Goal: Complete application form: Complete application form

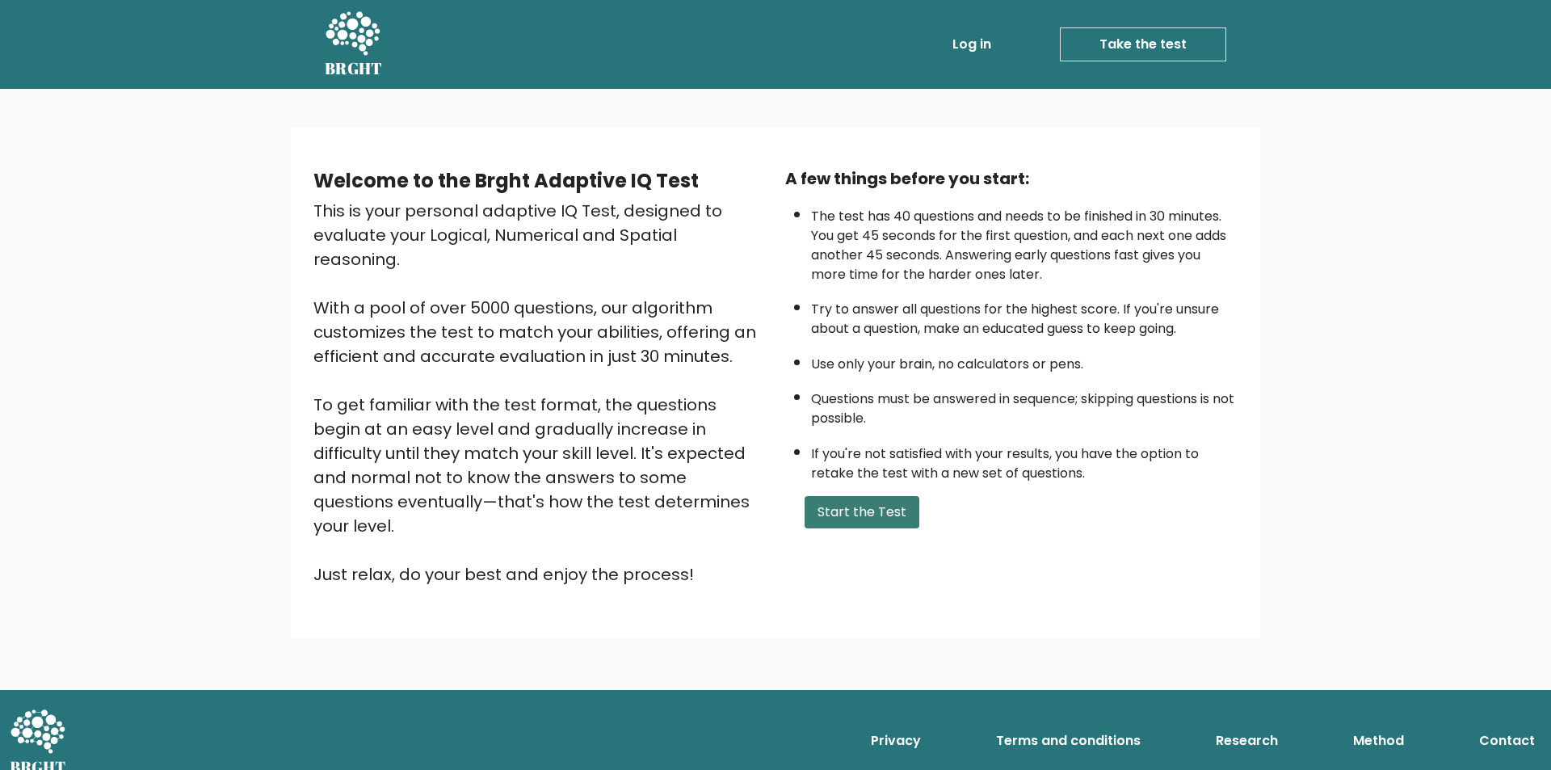
click at [868, 511] on button "Start the Test" at bounding box center [862, 512] width 115 height 32
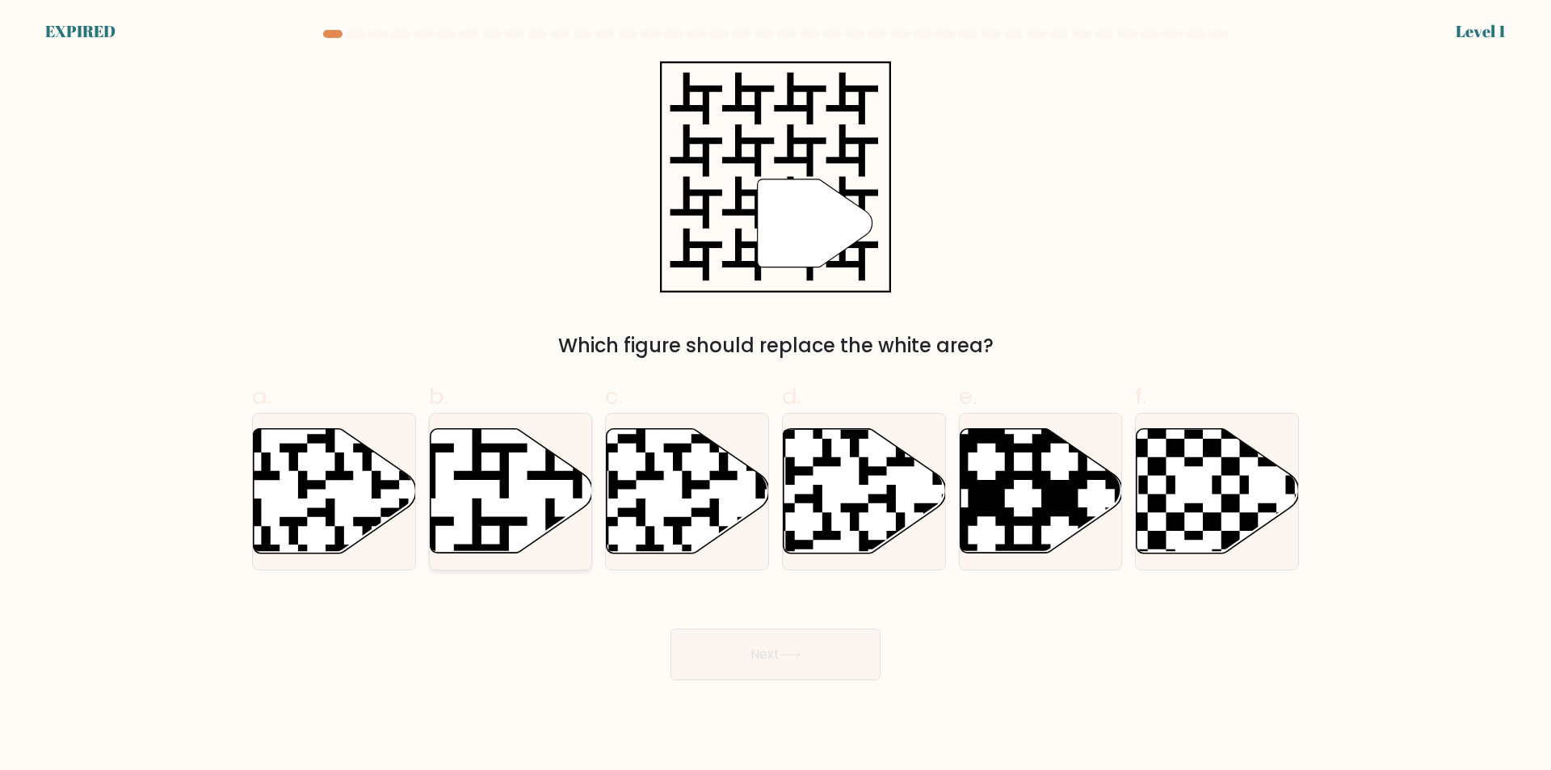
click at [489, 521] on icon at bounding box center [454, 425] width 294 height 294
click at [776, 396] on input "b." at bounding box center [776, 390] width 1 height 11
radio input "true"
click at [794, 659] on icon at bounding box center [791, 654] width 22 height 9
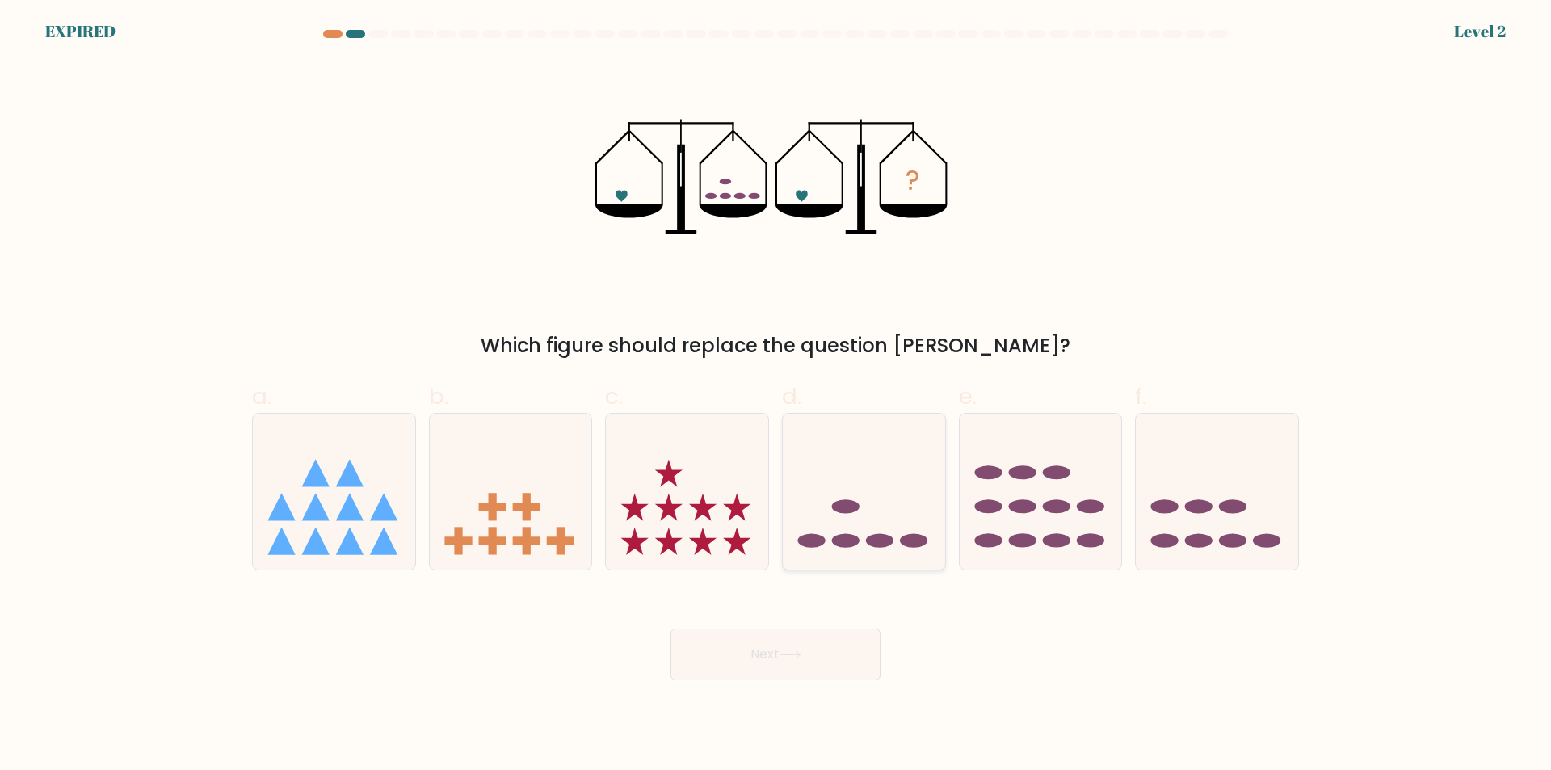
click at [872, 494] on icon at bounding box center [864, 492] width 162 height 134
click at [776, 396] on input "d." at bounding box center [776, 390] width 1 height 11
radio input "true"
click at [777, 666] on button "Next" at bounding box center [776, 654] width 210 height 52
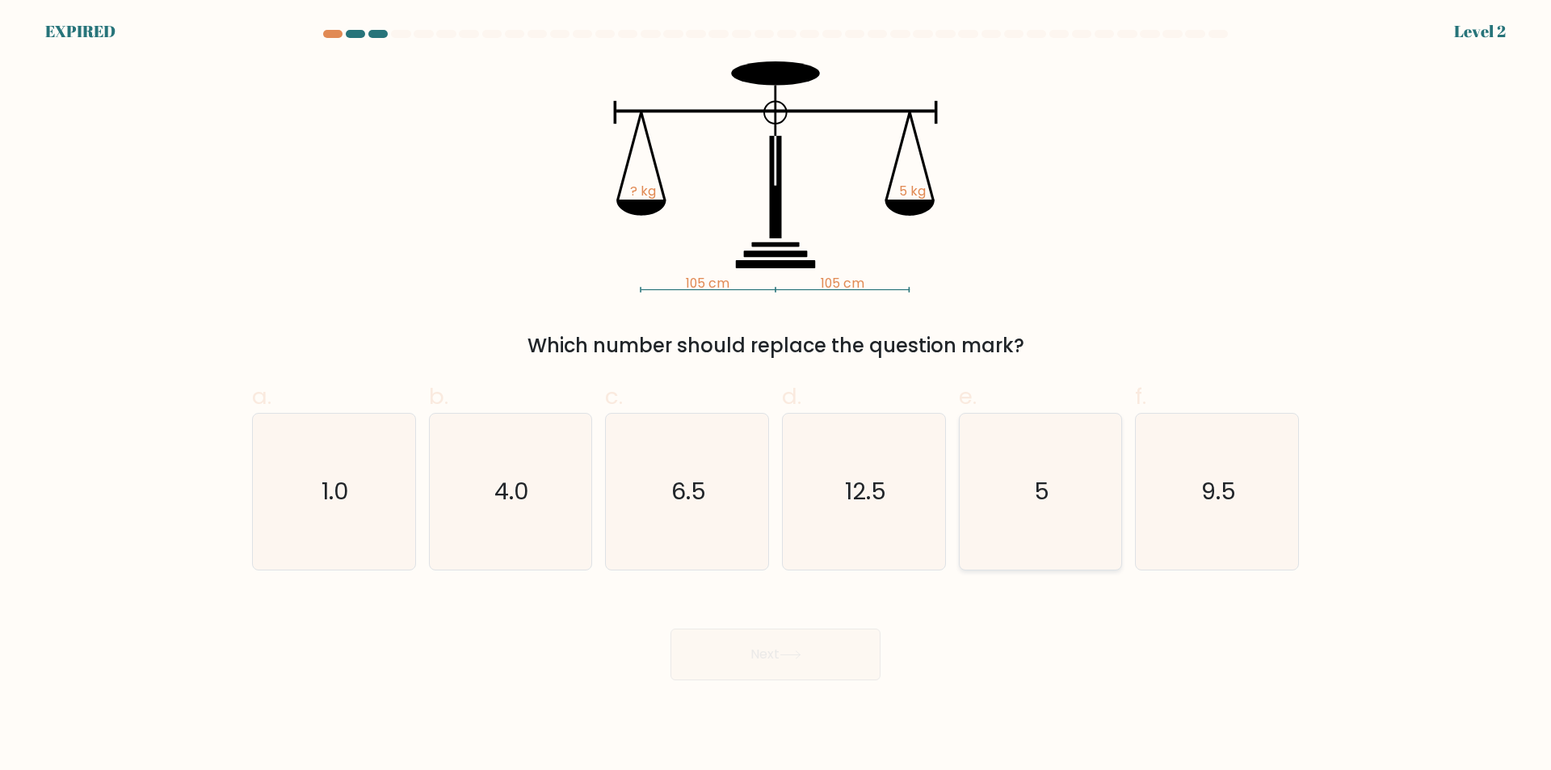
click at [1004, 505] on icon "5" at bounding box center [1040, 492] width 156 height 156
click at [776, 396] on input "e. 5" at bounding box center [776, 390] width 1 height 11
radio input "true"
click at [1099, 192] on div "105 cm 105 cm ? kg 5 kg Which number should replace the question mark?" at bounding box center [775, 210] width 1066 height 299
click at [868, 501] on text "12.5" at bounding box center [865, 492] width 41 height 32
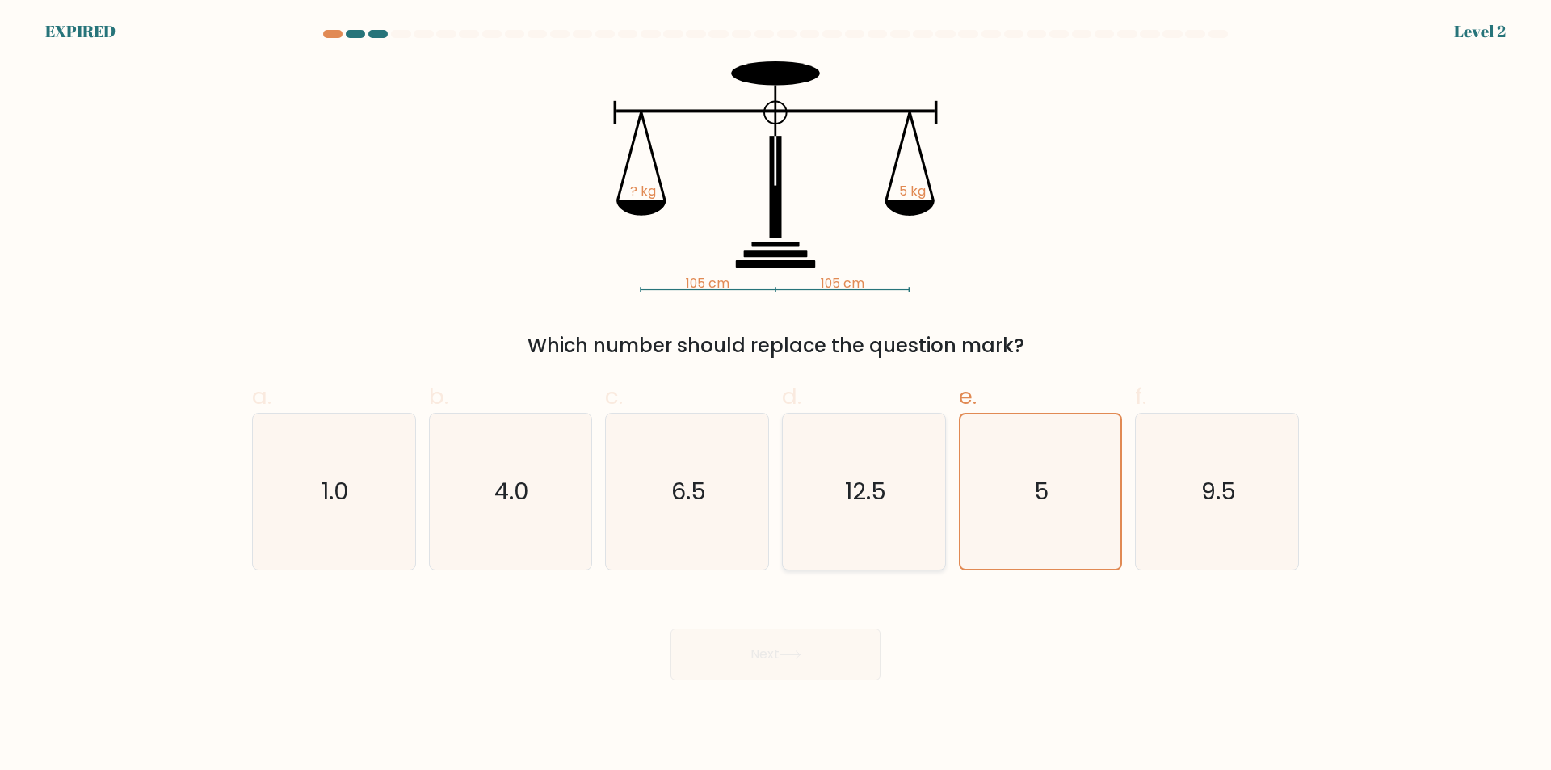
click at [776, 396] on input "d. 12.5" at bounding box center [776, 390] width 1 height 11
radio input "true"
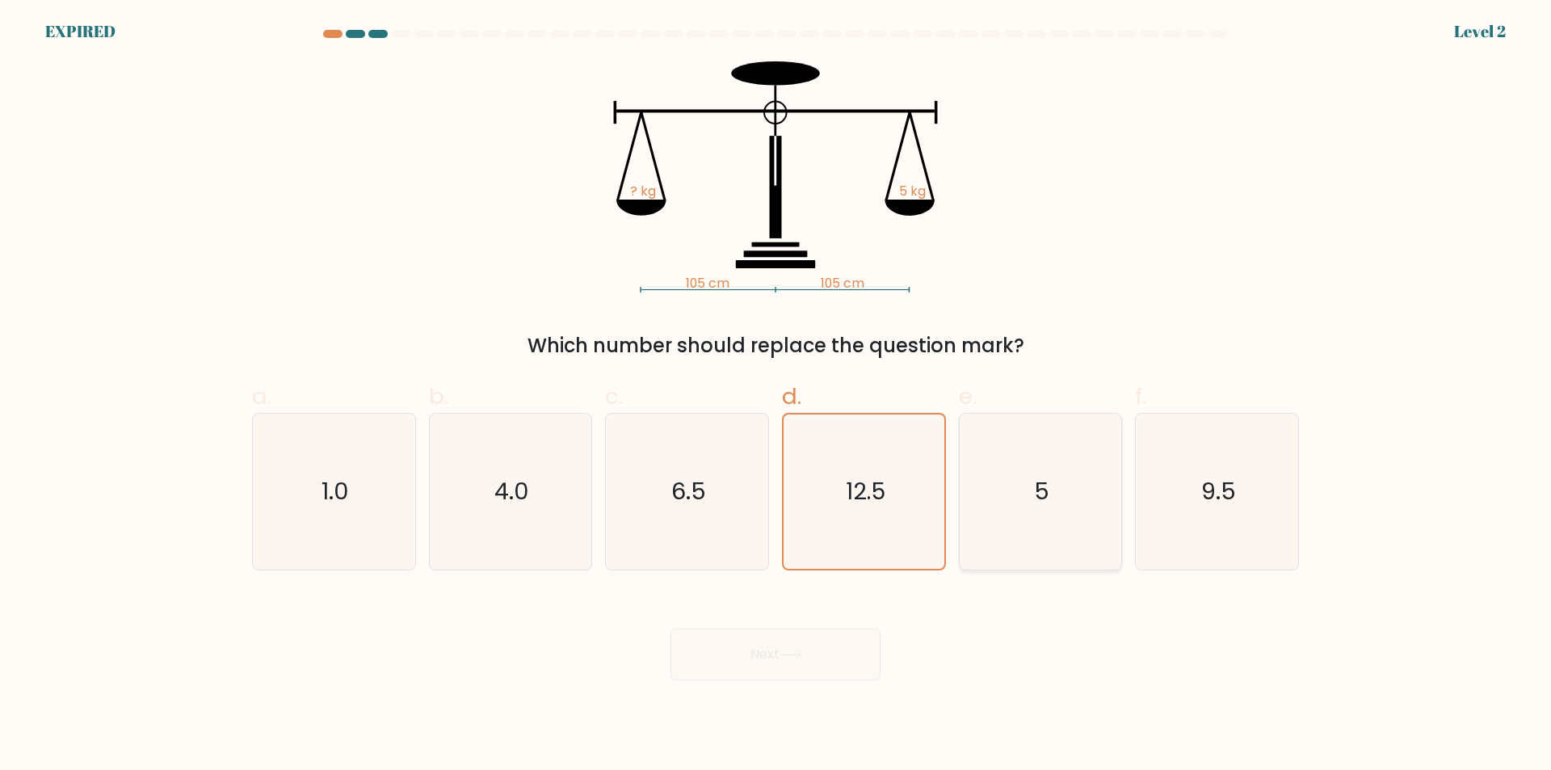
click at [1007, 487] on icon "5" at bounding box center [1040, 492] width 156 height 156
click at [776, 396] on input "e. 5" at bounding box center [776, 390] width 1 height 11
radio input "true"
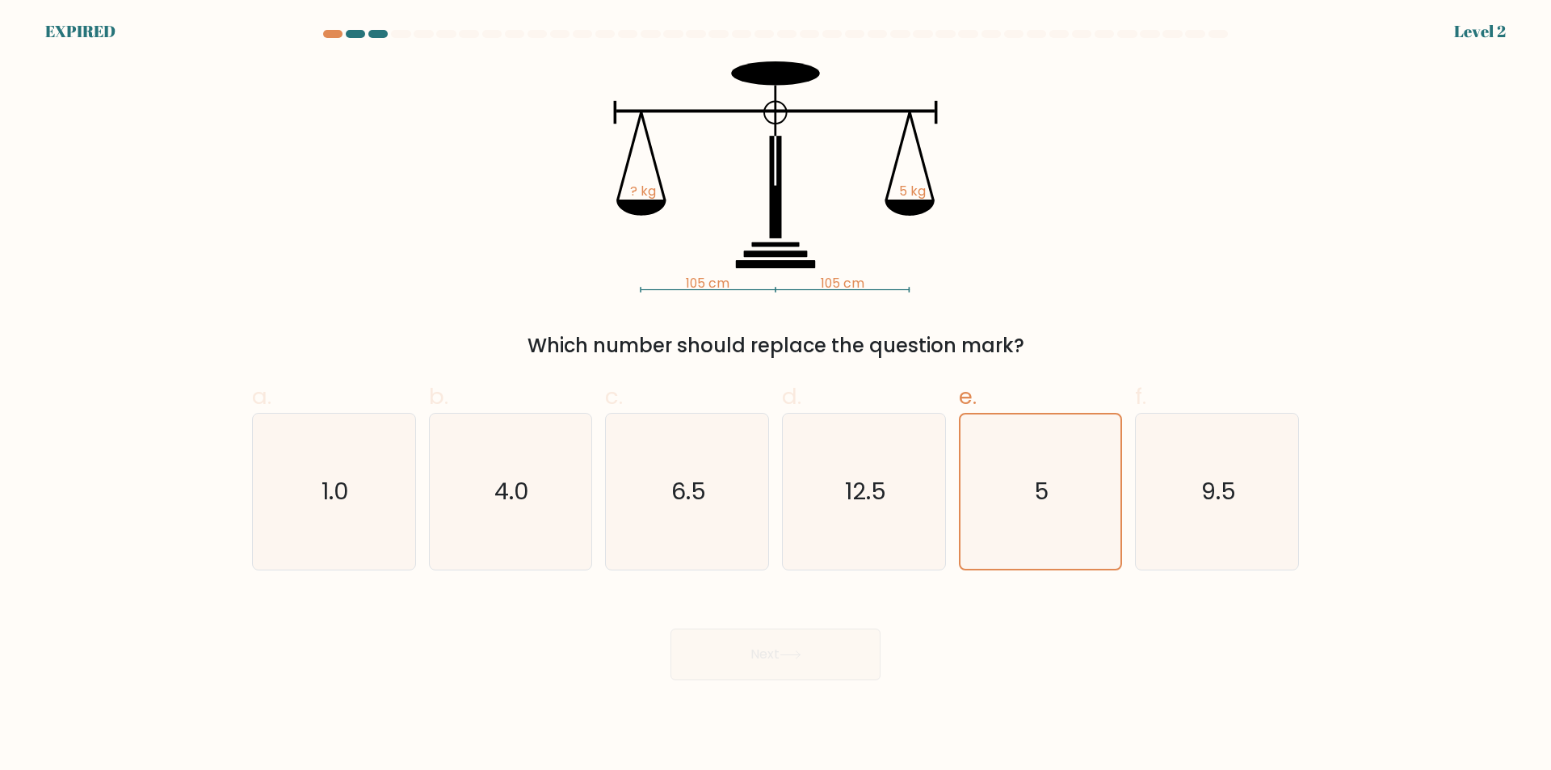
click at [790, 648] on div "Next" at bounding box center [775, 635] width 1066 height 90
click at [748, 170] on icon "105 cm 105 cm ? kg 5 kg" at bounding box center [775, 176] width 485 height 231
click at [1019, 443] on icon "5" at bounding box center [1040, 491] width 154 height 154
click at [776, 396] on input "e. 5" at bounding box center [776, 390] width 1 height 11
click at [1019, 443] on icon "5" at bounding box center [1040, 491] width 154 height 154
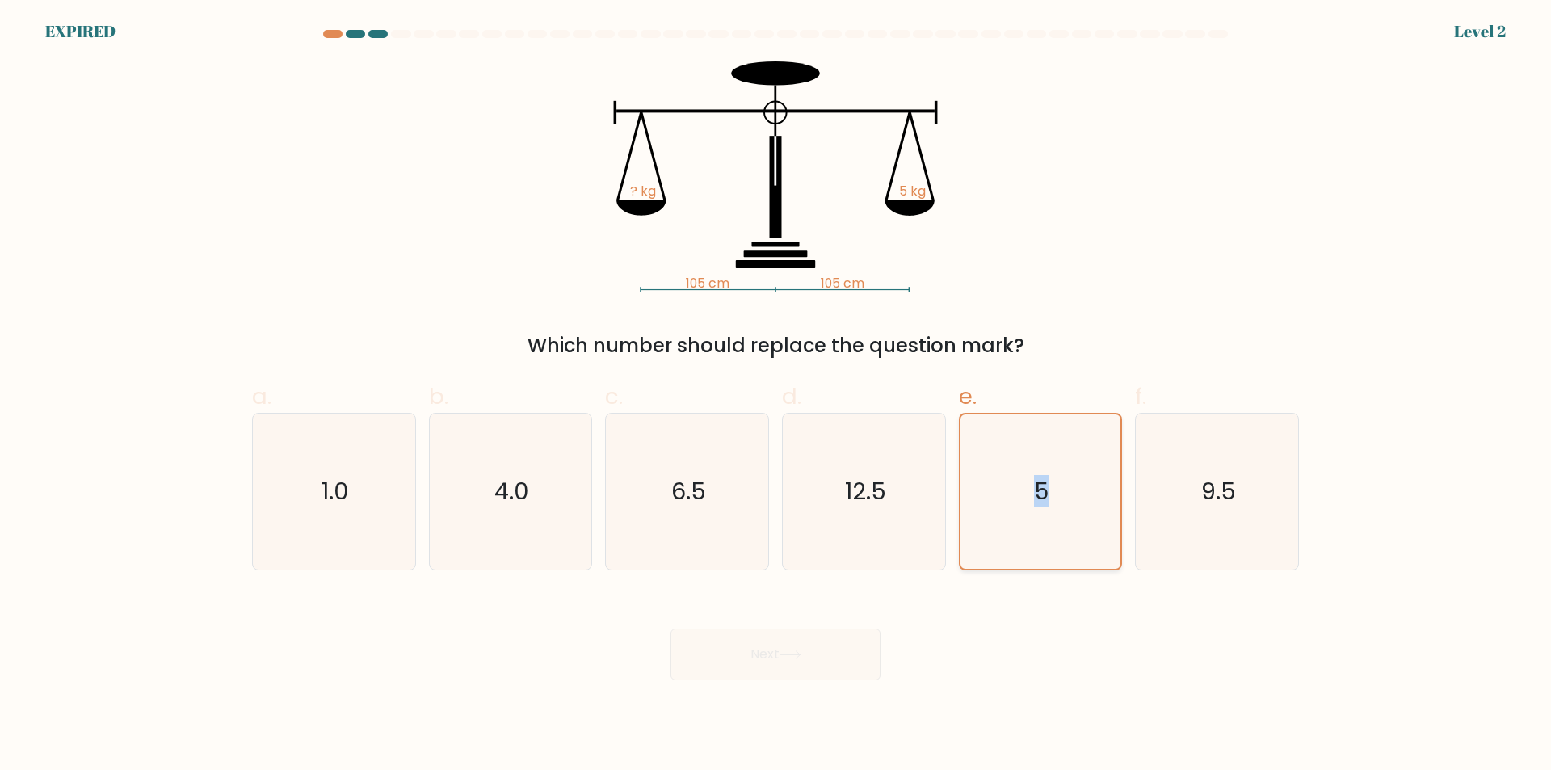
click at [776, 396] on input "e. 5" at bounding box center [776, 390] width 1 height 11
click at [1019, 443] on icon "5" at bounding box center [1040, 491] width 154 height 154
click at [776, 396] on input "e. 5" at bounding box center [776, 390] width 1 height 11
click at [1019, 443] on icon "5" at bounding box center [1040, 491] width 154 height 154
click at [776, 396] on input "e. 5" at bounding box center [776, 390] width 1 height 11
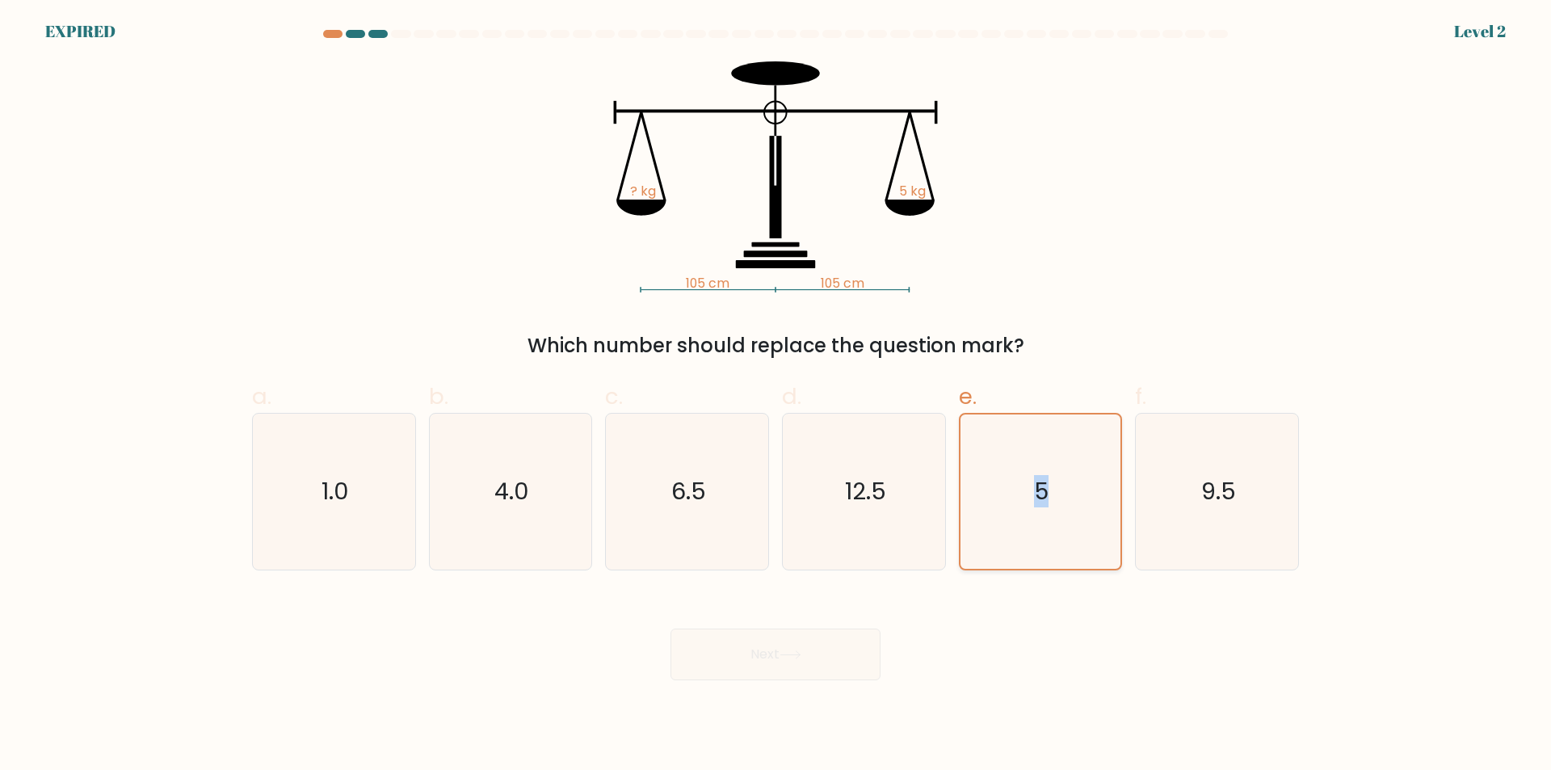
click at [1019, 443] on icon "5" at bounding box center [1040, 491] width 154 height 154
click at [776, 396] on input "e. 5" at bounding box center [776, 390] width 1 height 11
click at [1019, 443] on icon "5" at bounding box center [1040, 491] width 154 height 154
click at [776, 396] on input "e. 5" at bounding box center [776, 390] width 1 height 11
click at [927, 277] on icon "105 cm 105 cm ? kg 5 kg" at bounding box center [775, 176] width 485 height 231
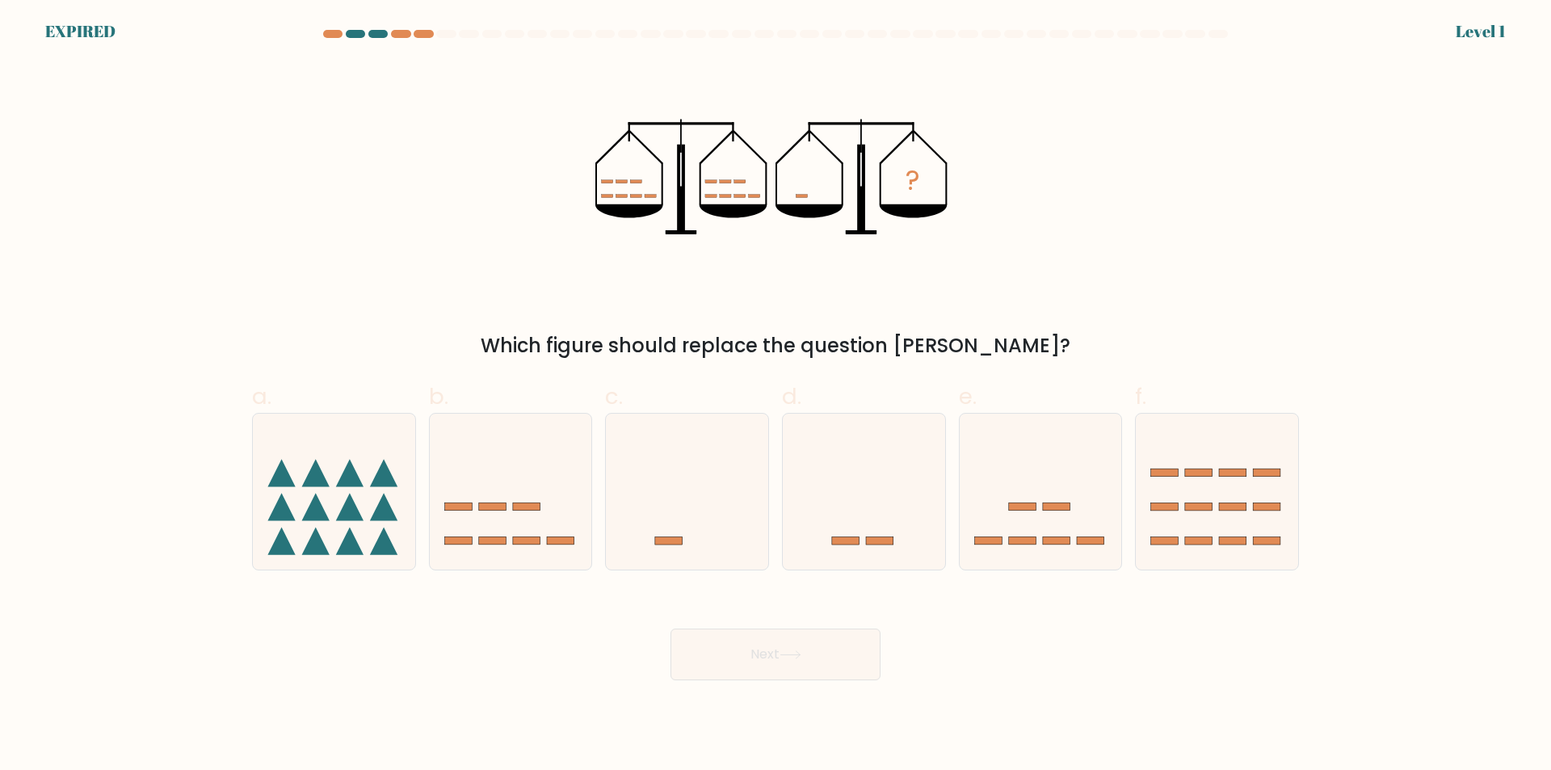
drag, startPoint x: 0, startPoint y: 0, endPoint x: 920, endPoint y: 295, distance: 966.2
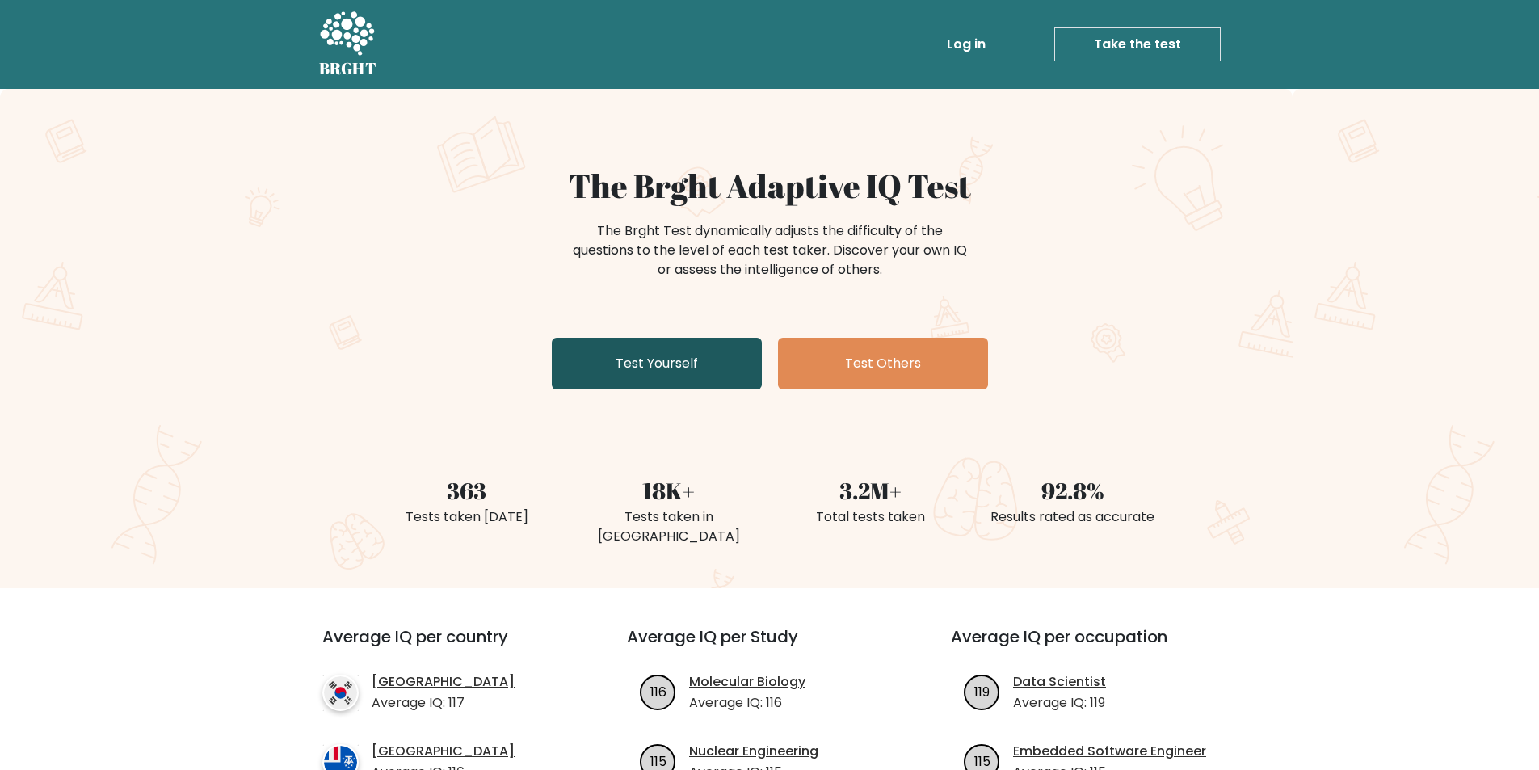
click at [704, 379] on link "Test Yourself" at bounding box center [657, 364] width 210 height 52
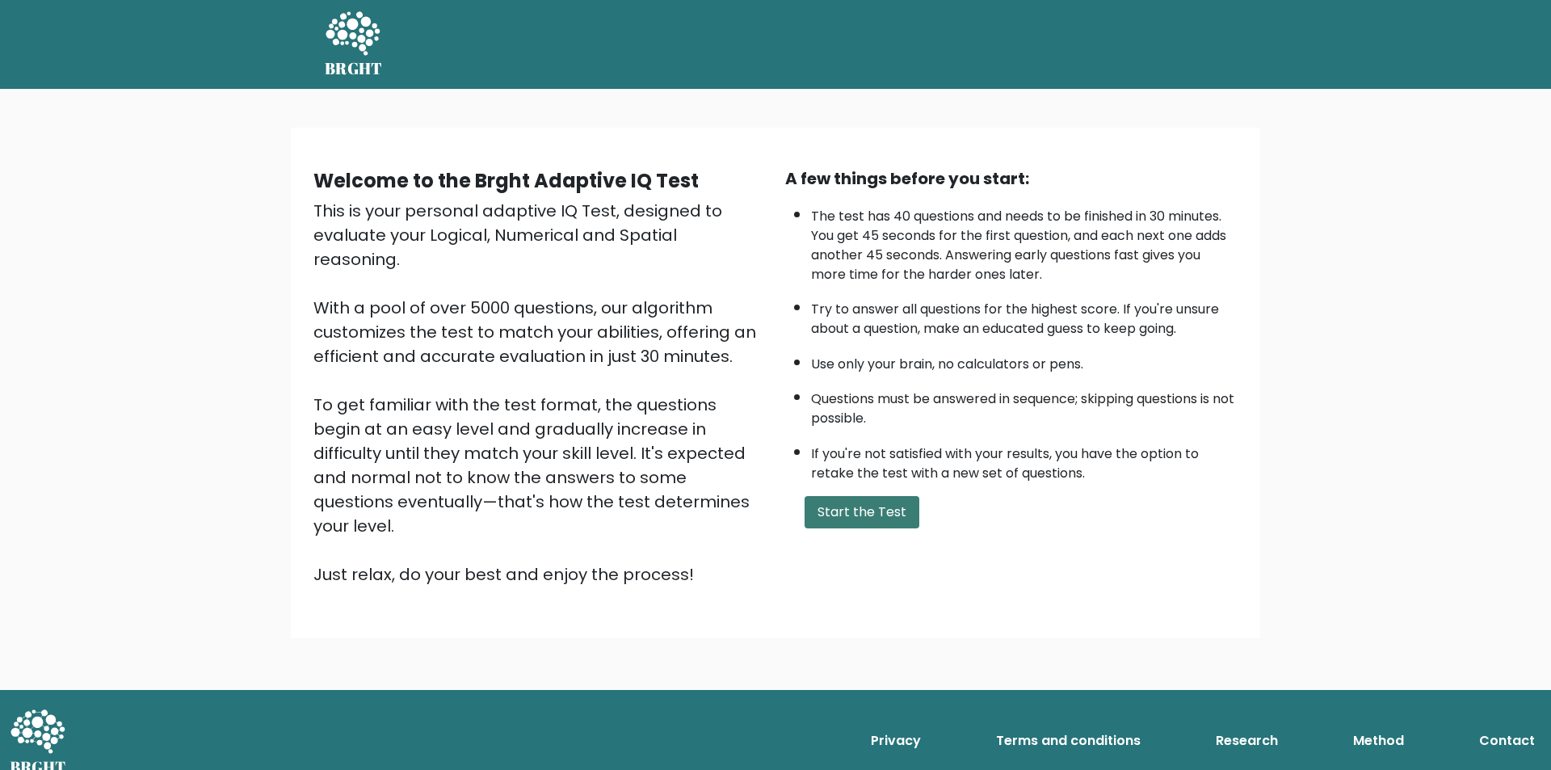
click at [893, 506] on button "Start the Test" at bounding box center [862, 512] width 115 height 32
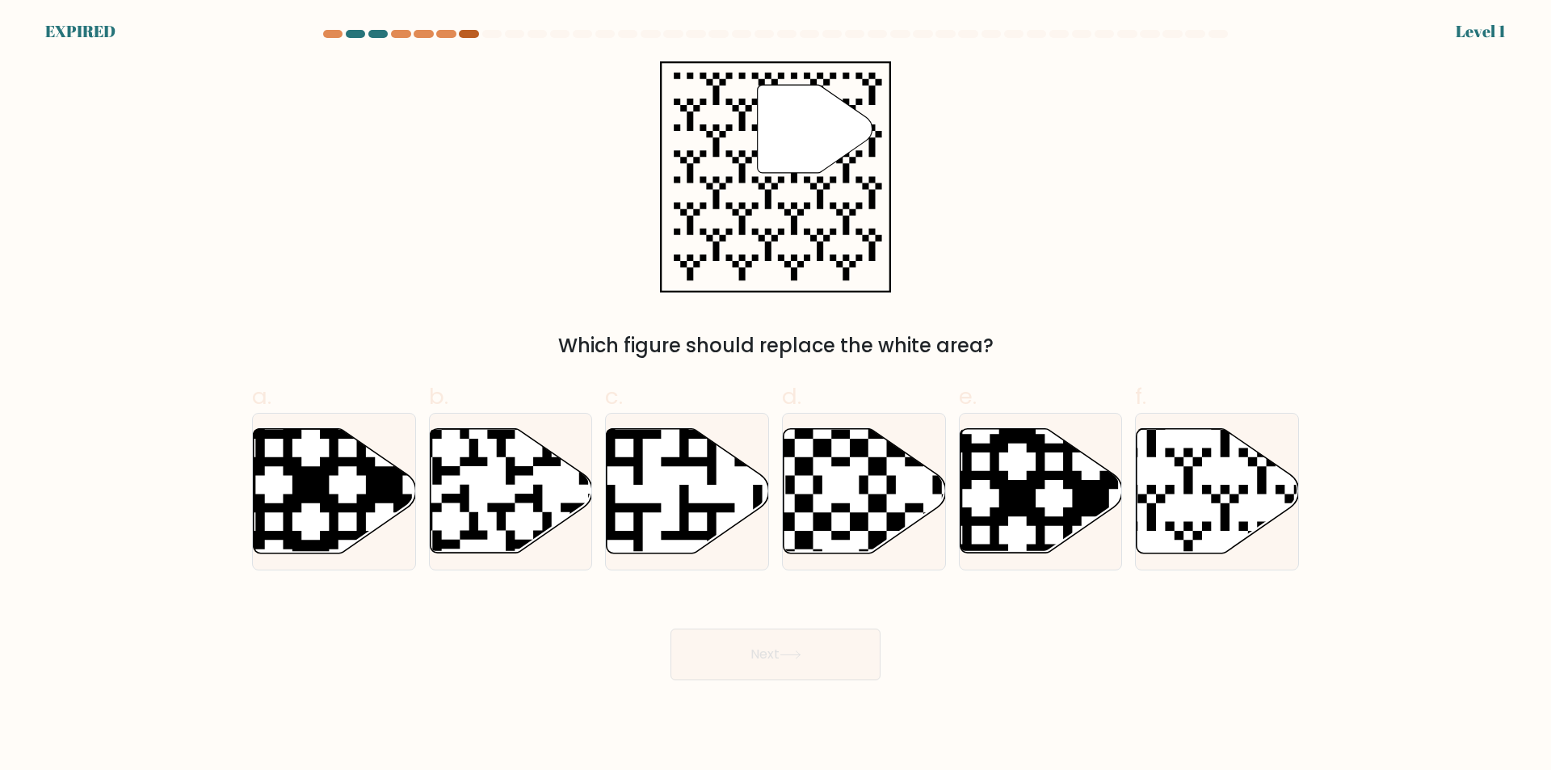
click at [459, 36] on div at bounding box center [468, 34] width 19 height 8
click at [396, 36] on div at bounding box center [400, 34] width 19 height 8
